Goal: Information Seeking & Learning: Learn about a topic

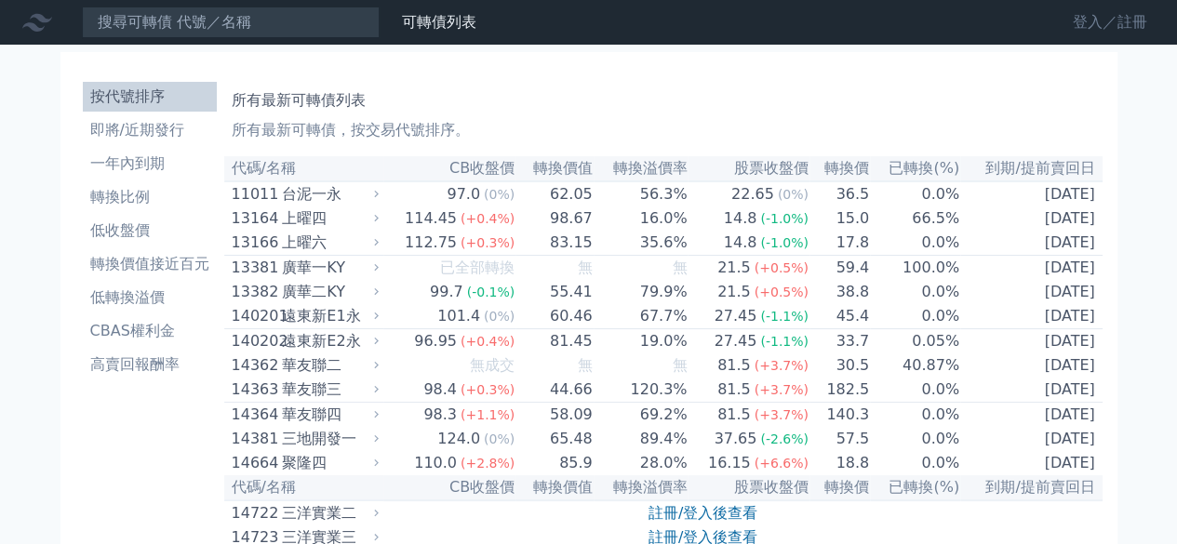
click at [1089, 26] on link "登入／註冊" at bounding box center [1110, 22] width 104 height 30
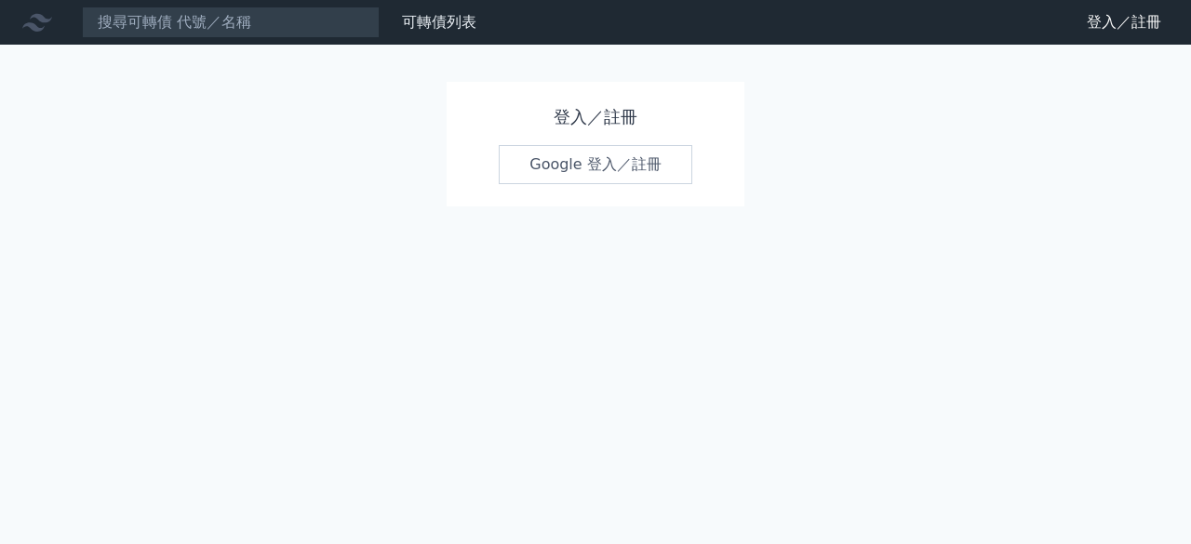
click at [584, 168] on link "Google 登入／註冊" at bounding box center [596, 164] width 194 height 39
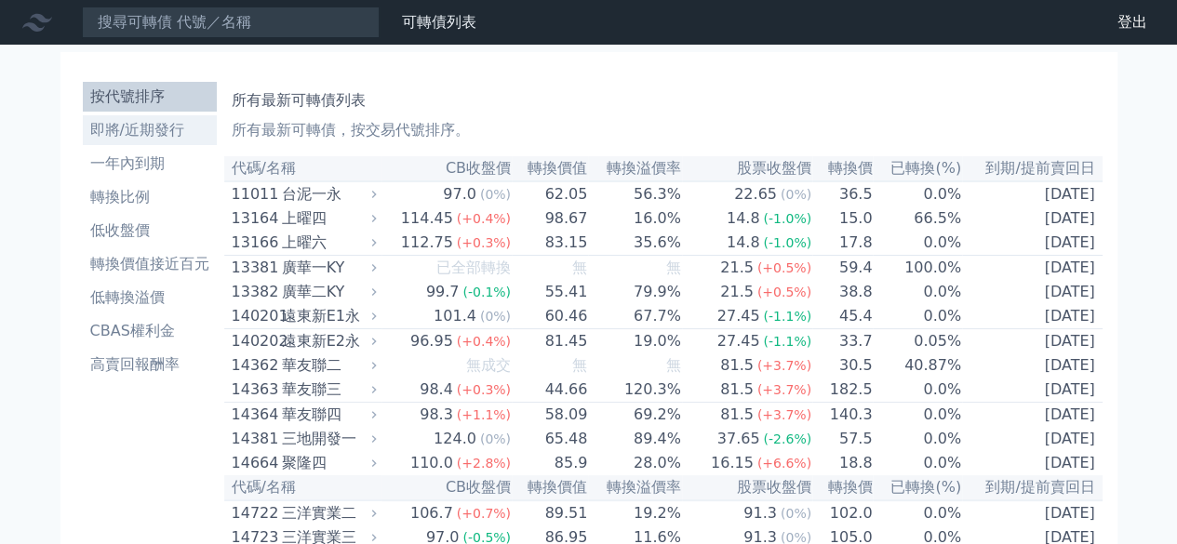
click at [175, 133] on li "即將/近期發行" at bounding box center [150, 130] width 134 height 22
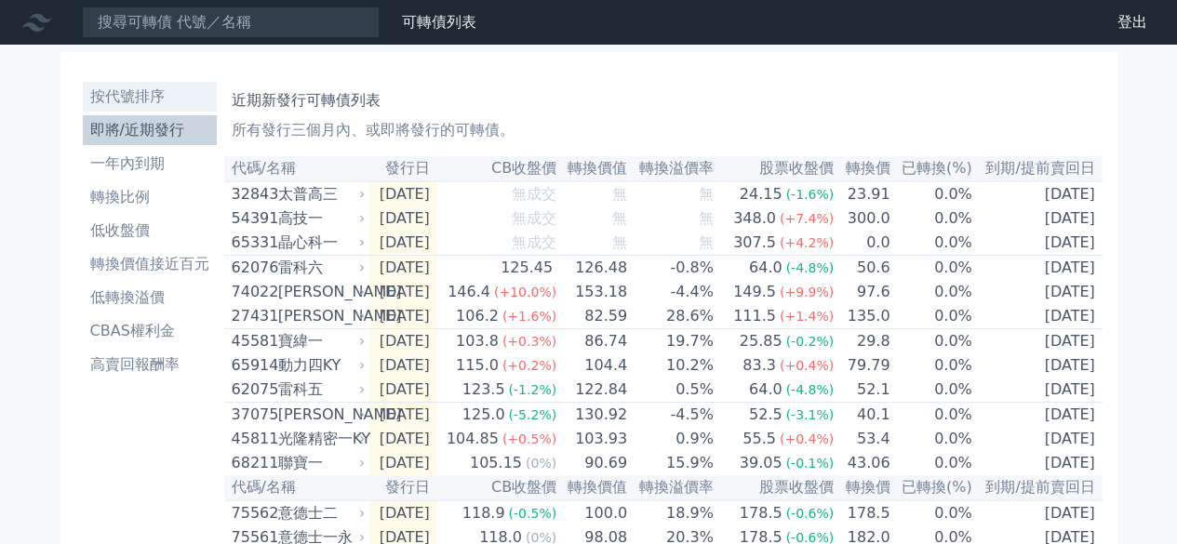
click at [146, 101] on li "按代號排序" at bounding box center [150, 97] width 134 height 22
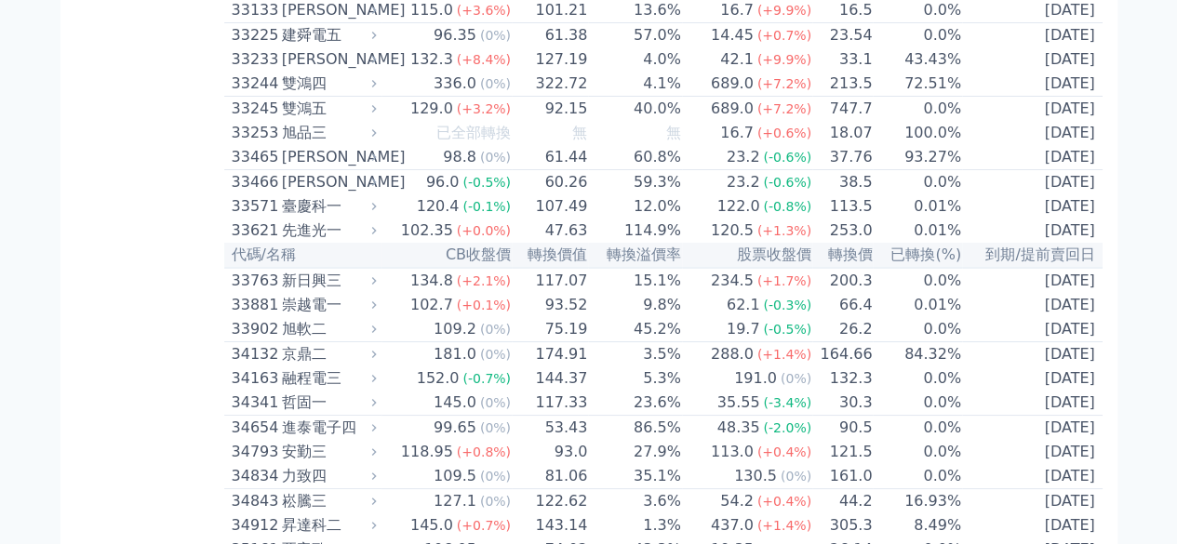
scroll to position [3423, 0]
click at [536, 196] on td "60.26" at bounding box center [550, 183] width 76 height 25
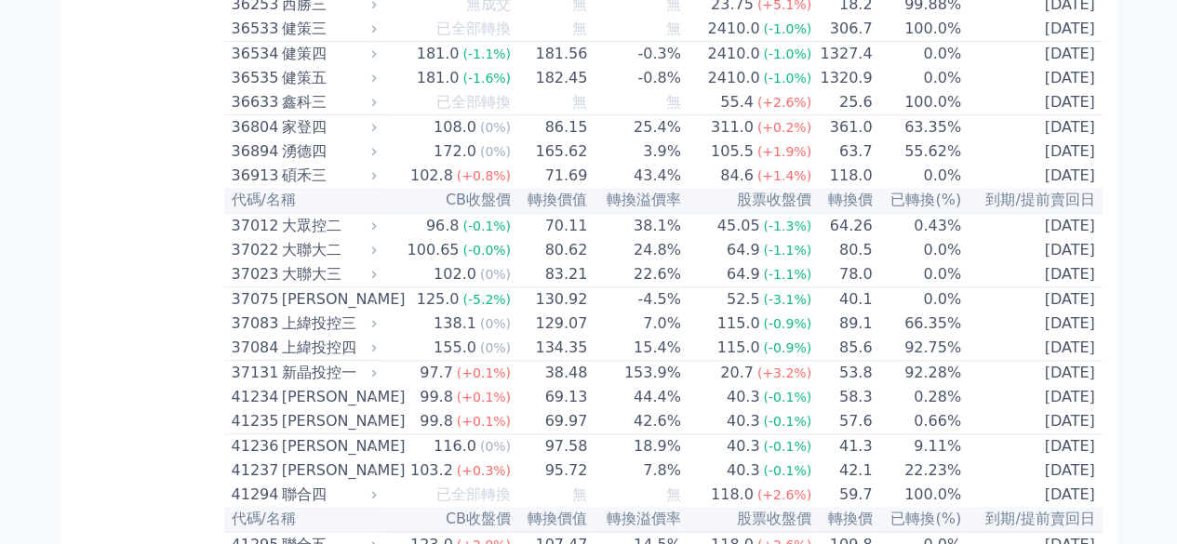
scroll to position [4569, 0]
